Goal: Transaction & Acquisition: Purchase product/service

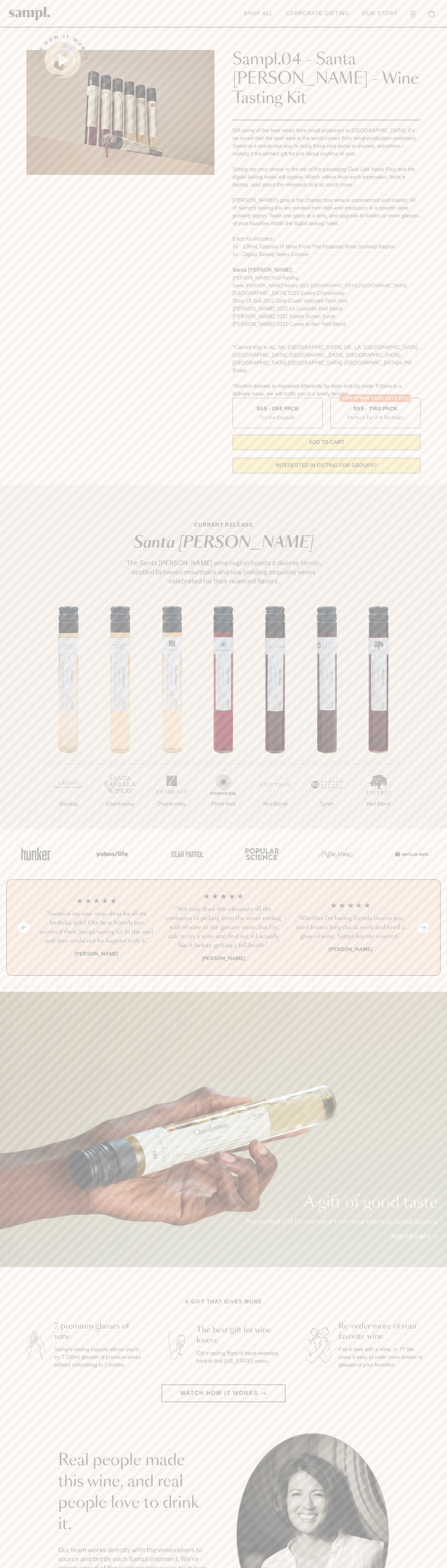
click at [309, 22] on header "Toggle navigation menu Shop All Corporate Gifting Our Story Account Story Shop …" at bounding box center [224, 13] width 447 height 27
click at [433, 992] on div "A gift of good taste The perfect gift for everyone from wine lovers to casual s…" at bounding box center [224, 1129] width 447 height 275
click at [50, 1567] on html "Skip to main content Toggle navigation menu Shop All Corporate Gifting Our Stor…" at bounding box center [224, 1304] width 447 height 2608
click at [15, 99] on section "See how it works Sampl.04 - Santa Barbara - Wine Tasting Kit Gift some of the b…" at bounding box center [224, 252] width 447 height 453
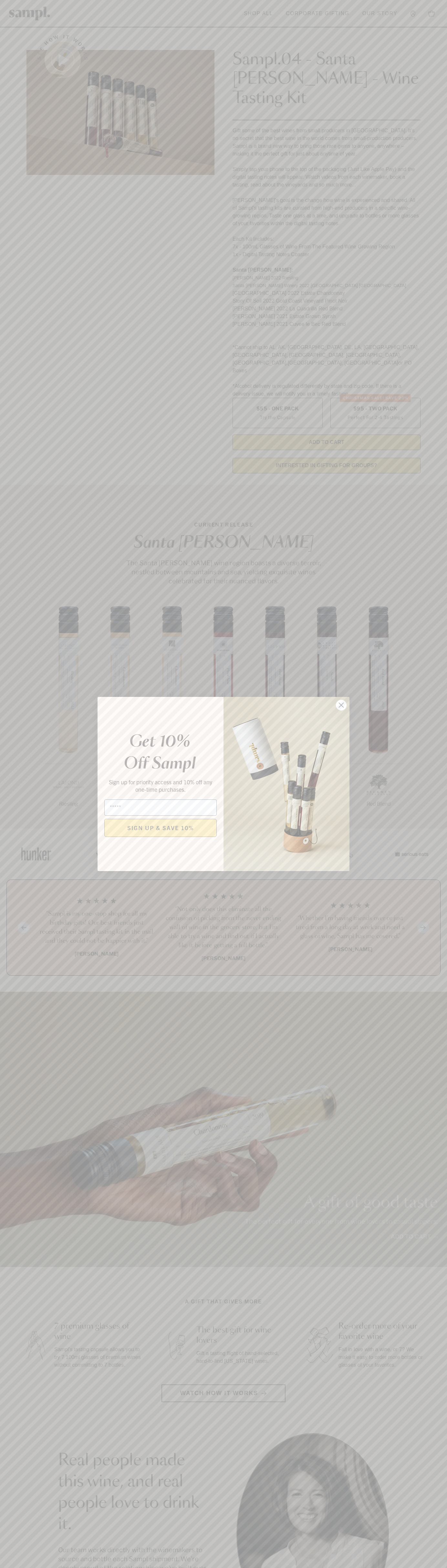
click at [341, 705] on icon "Close dialog" at bounding box center [341, 705] width 4 height 4
